Goal: Transaction & Acquisition: Purchase product/service

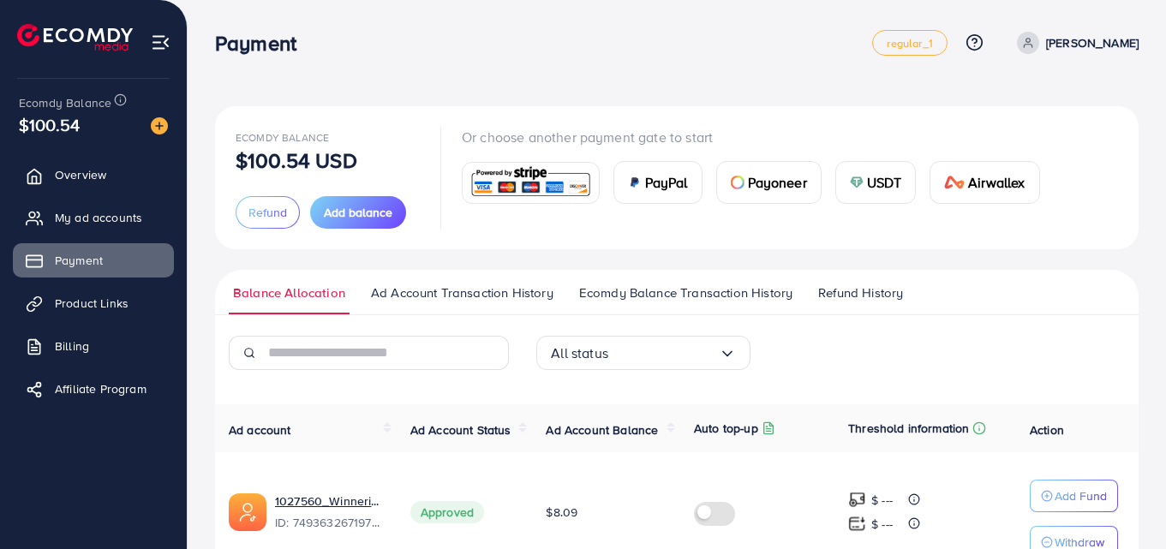
scroll to position [96, 0]
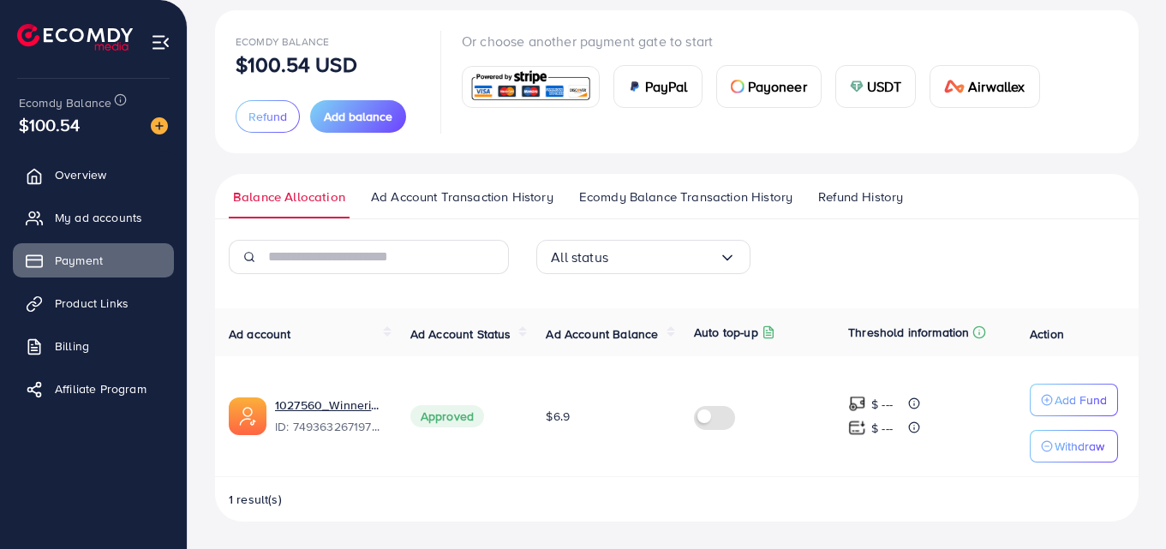
scroll to position [96, 0]
click at [431, 202] on span "Ad Account Transaction History" at bounding box center [462, 197] width 182 height 19
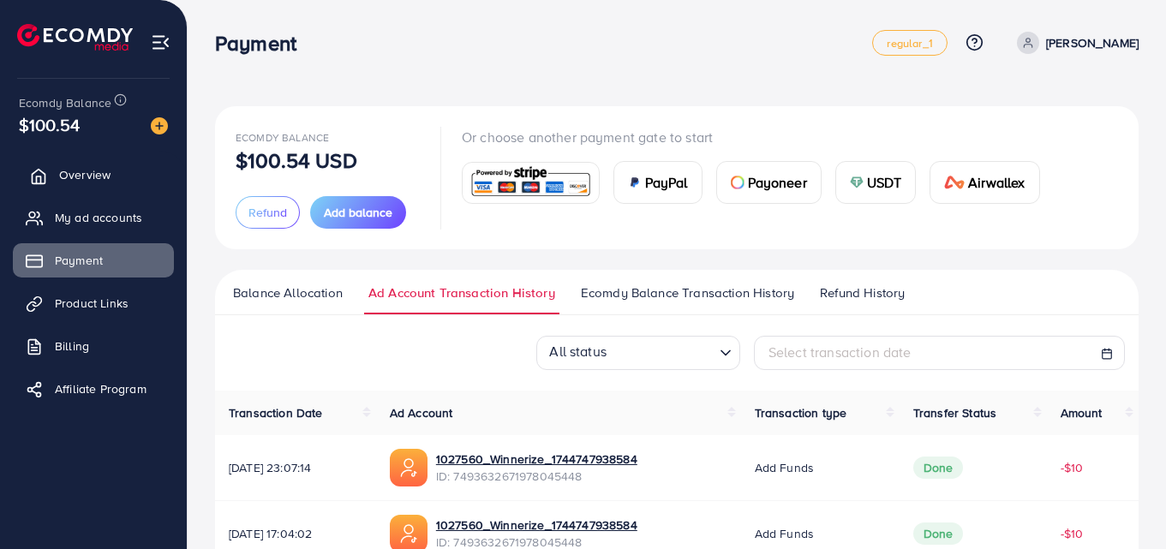
click at [100, 184] on link "Overview" at bounding box center [93, 175] width 161 height 34
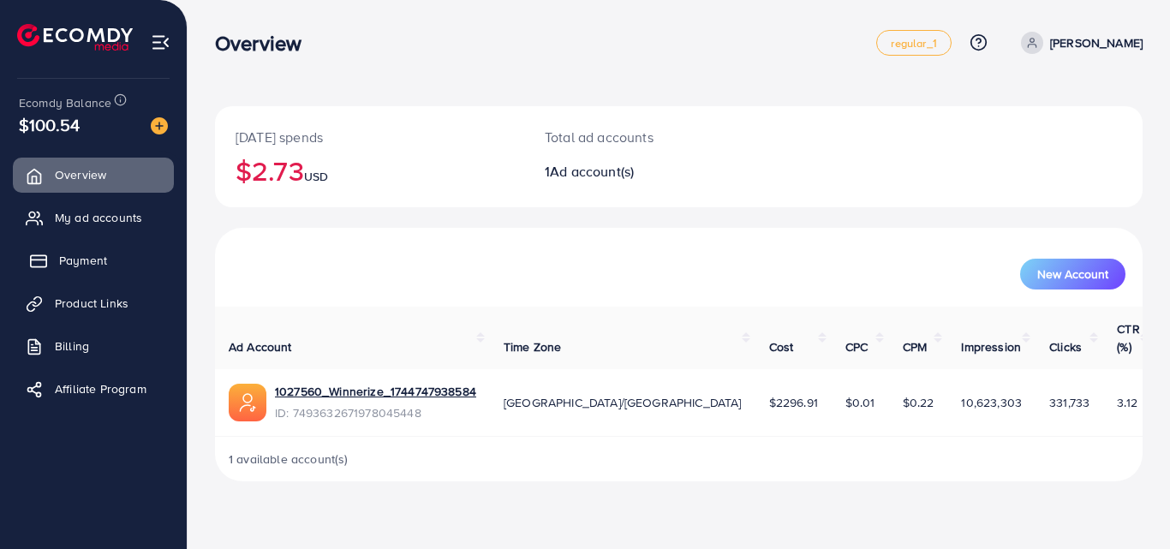
click at [92, 253] on span "Payment" at bounding box center [83, 260] width 48 height 17
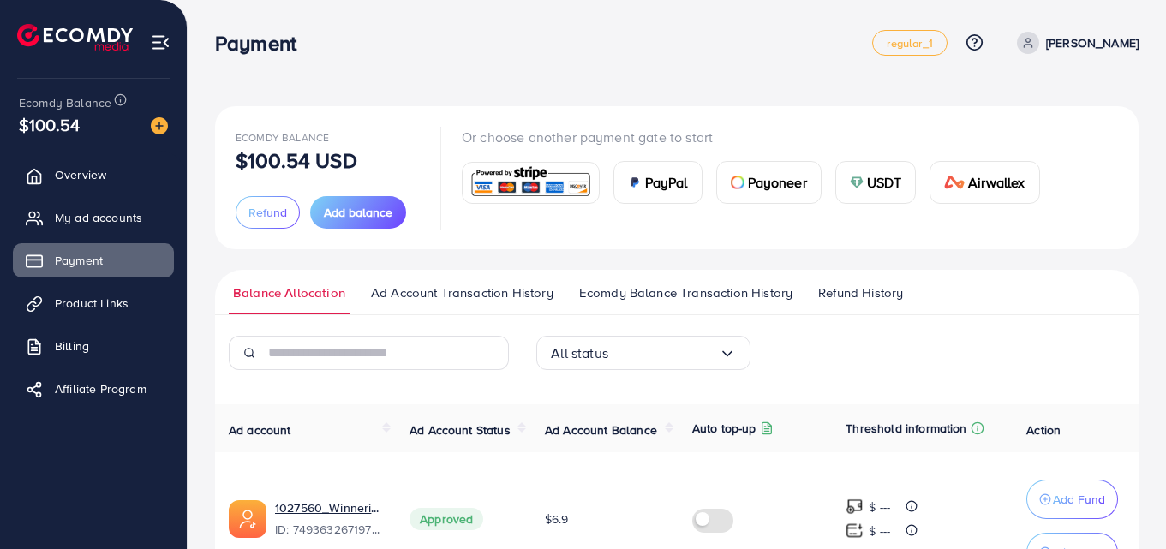
scroll to position [110, 0]
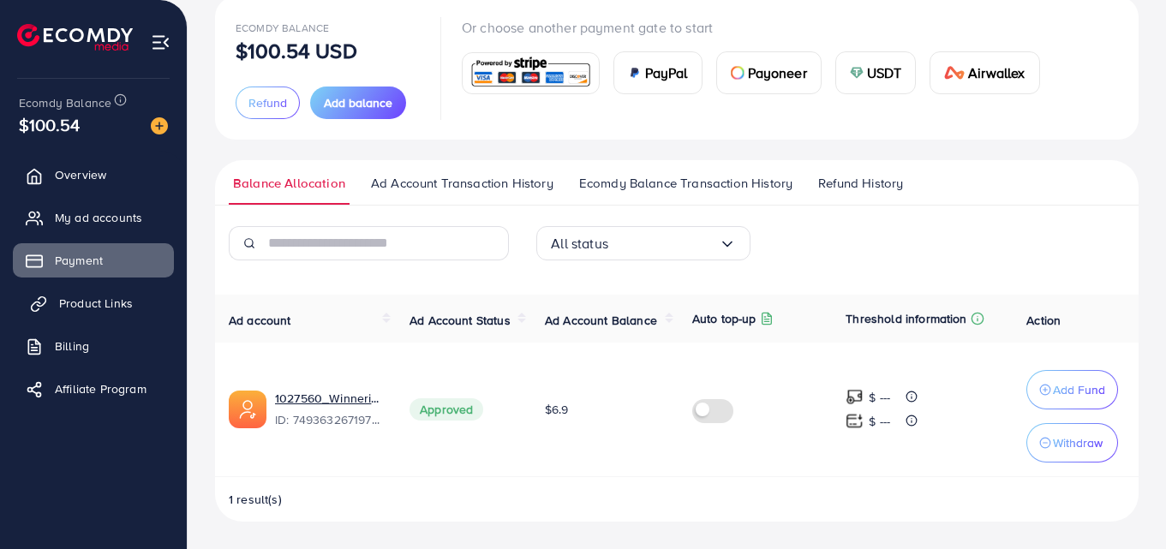
click at [99, 307] on span "Product Links" at bounding box center [96, 303] width 74 height 17
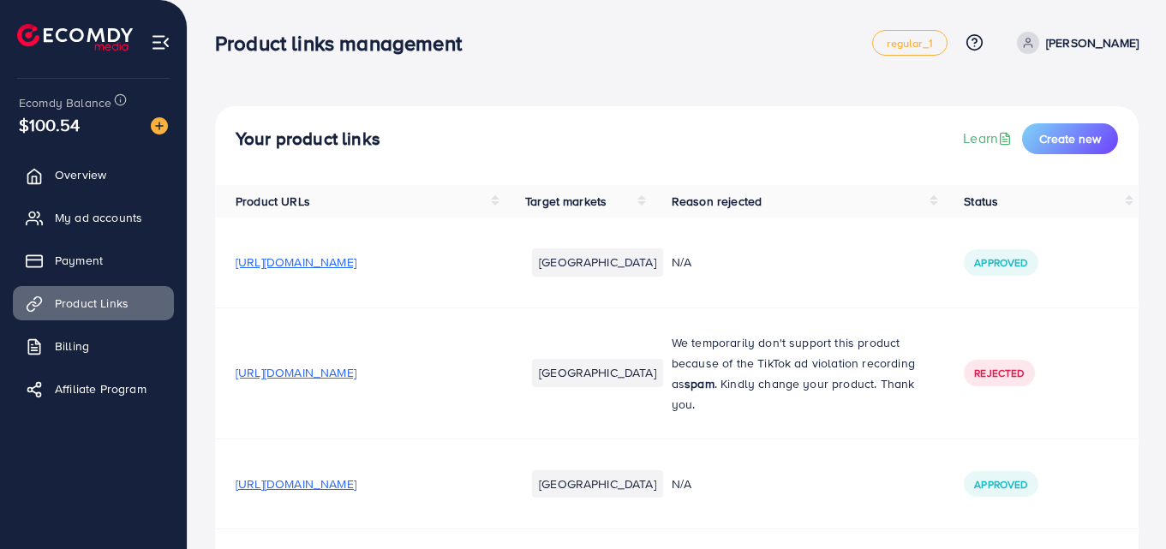
scroll to position [1, 0]
click at [62, 182] on span "Overview" at bounding box center [84, 174] width 51 height 17
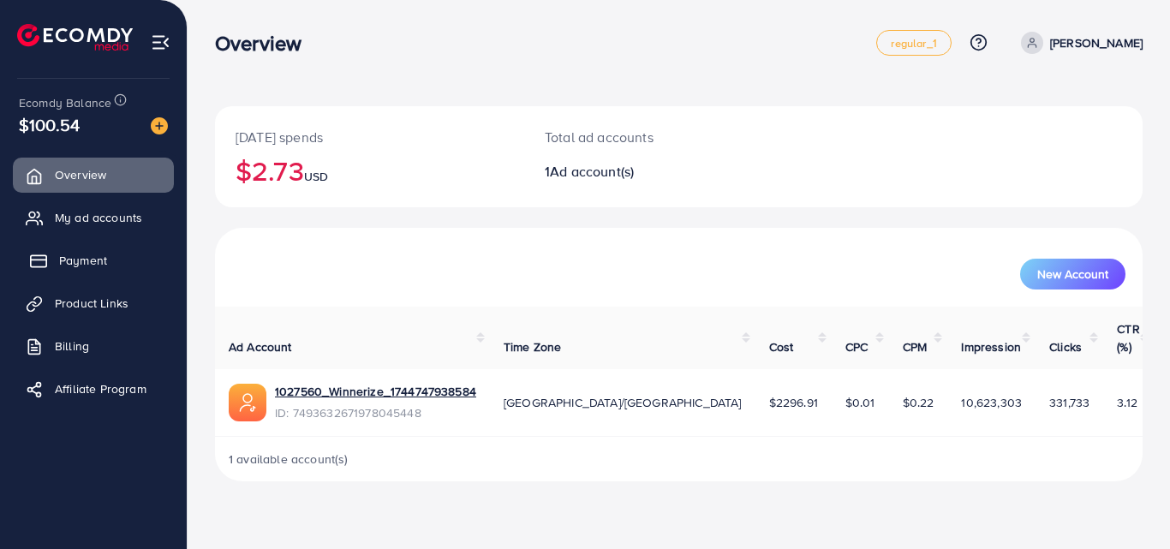
click at [85, 256] on span "Payment" at bounding box center [83, 260] width 48 height 17
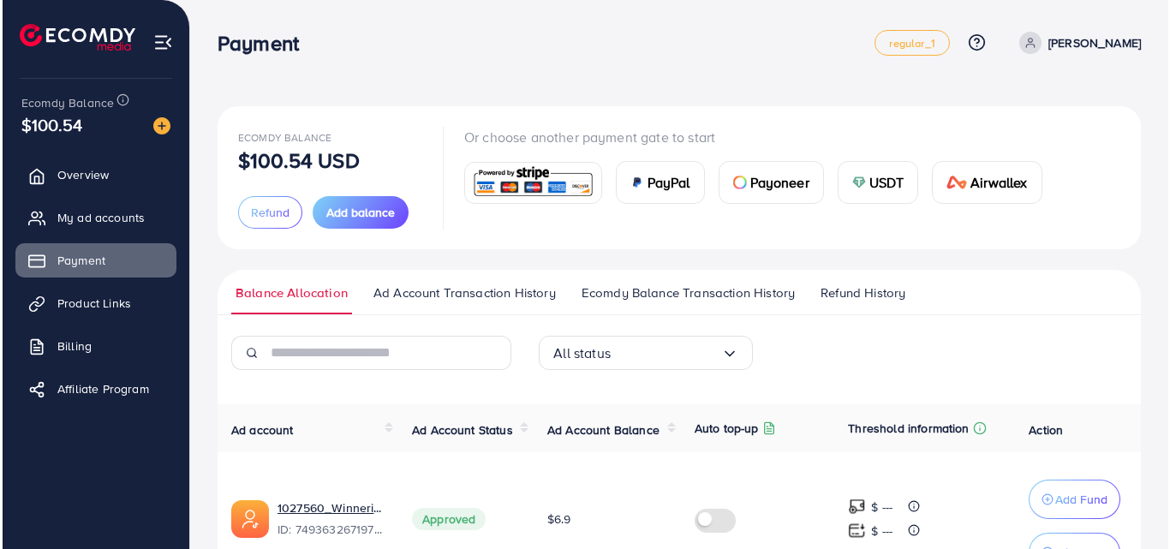
scroll to position [110, 0]
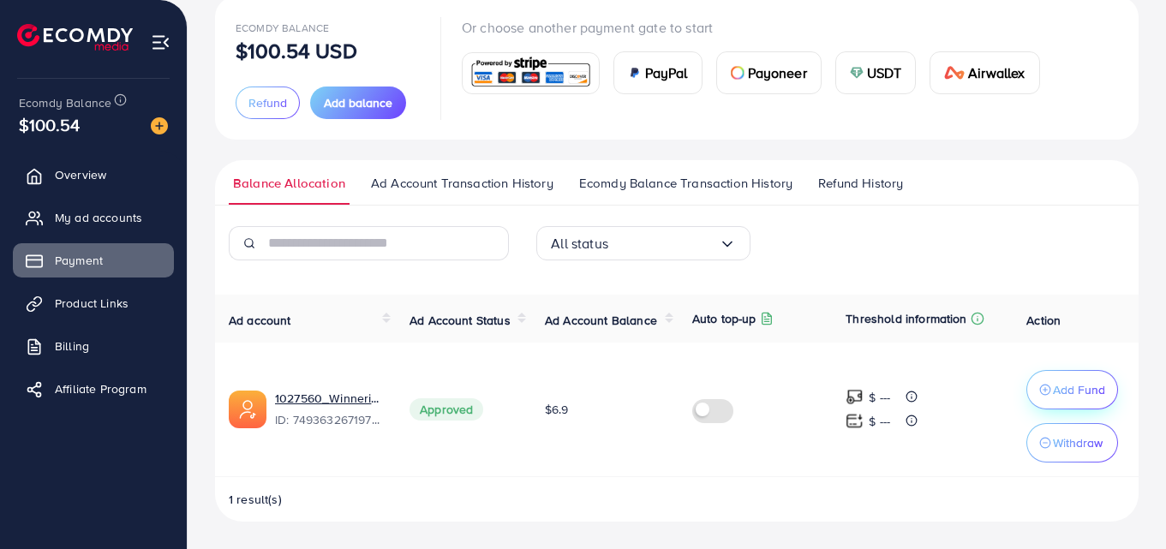
click at [1101, 377] on button "Add Fund" at bounding box center [1072, 389] width 92 height 39
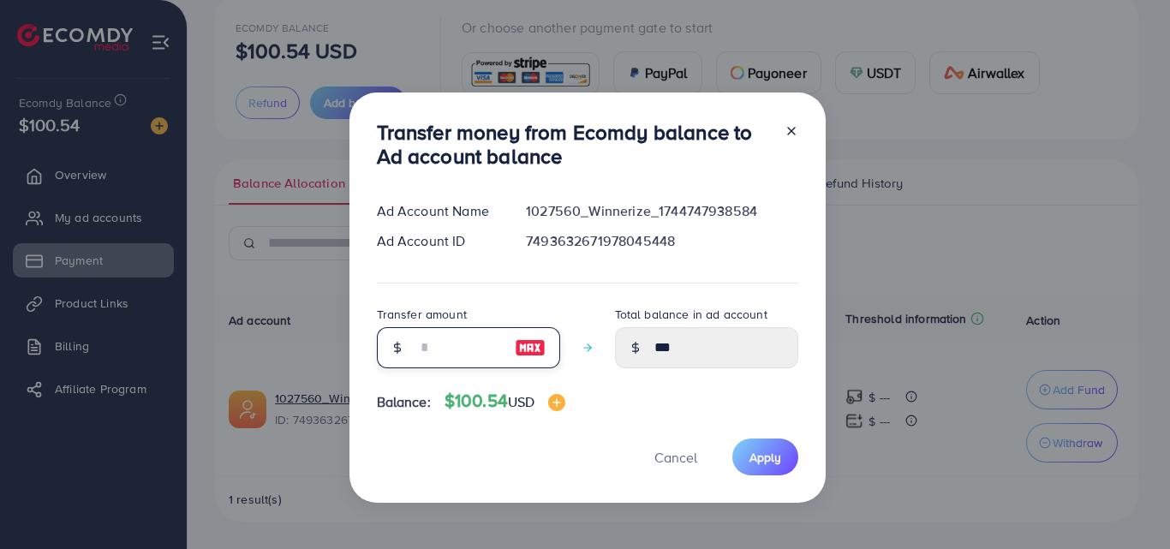
click at [422, 350] on input "number" at bounding box center [459, 347] width 86 height 41
